Goal: Navigation & Orientation: Find specific page/section

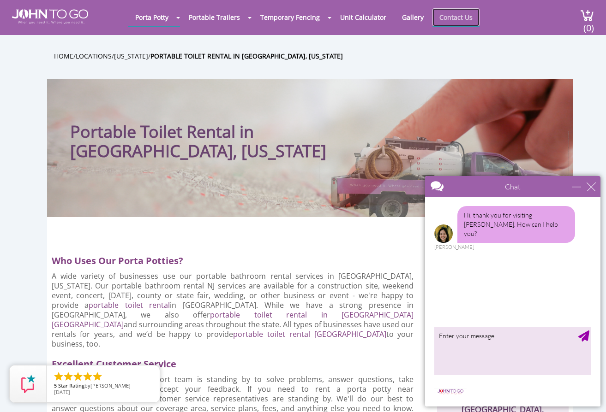
click at [442, 18] on link "Contact Us" at bounding box center [455, 17] width 47 height 18
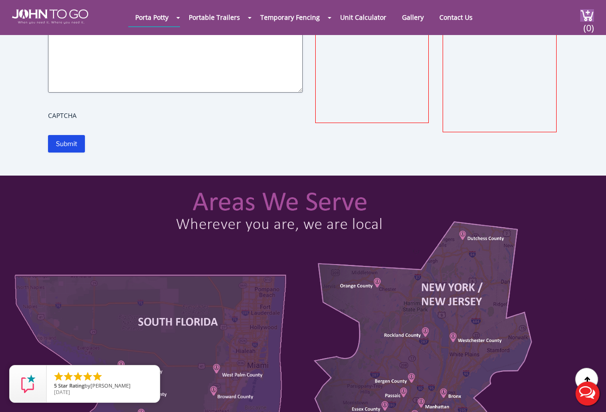
scroll to position [323, 0]
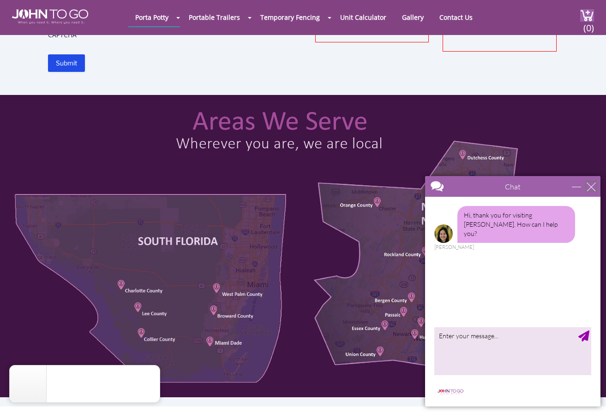
click at [591, 186] on div "close" at bounding box center [590, 186] width 9 height 9
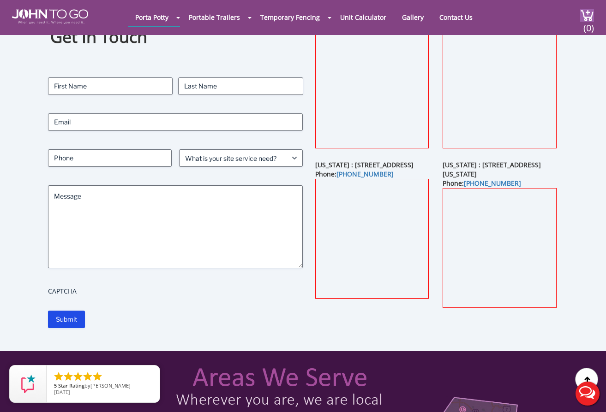
scroll to position [0, 0]
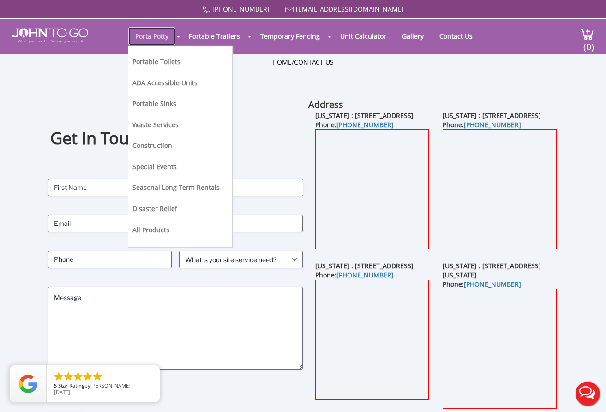
click at [164, 35] on link "Porta Potty" at bounding box center [151, 36] width 47 height 18
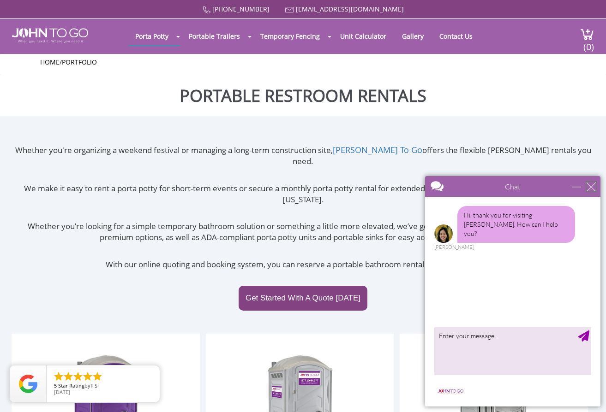
click at [590, 185] on div "close" at bounding box center [590, 186] width 9 height 9
